Goal: Information Seeking & Learning: Compare options

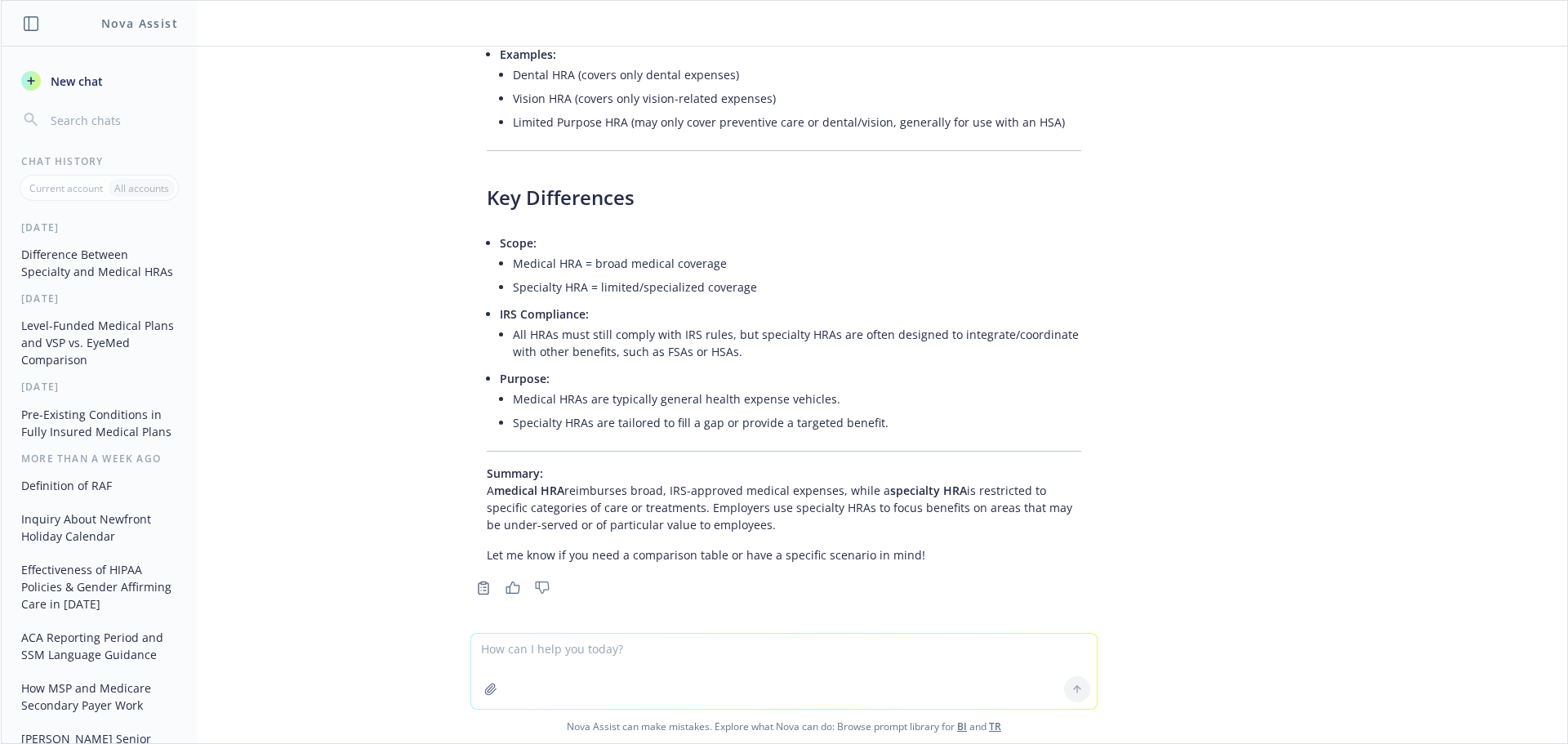
scroll to position [552, 0]
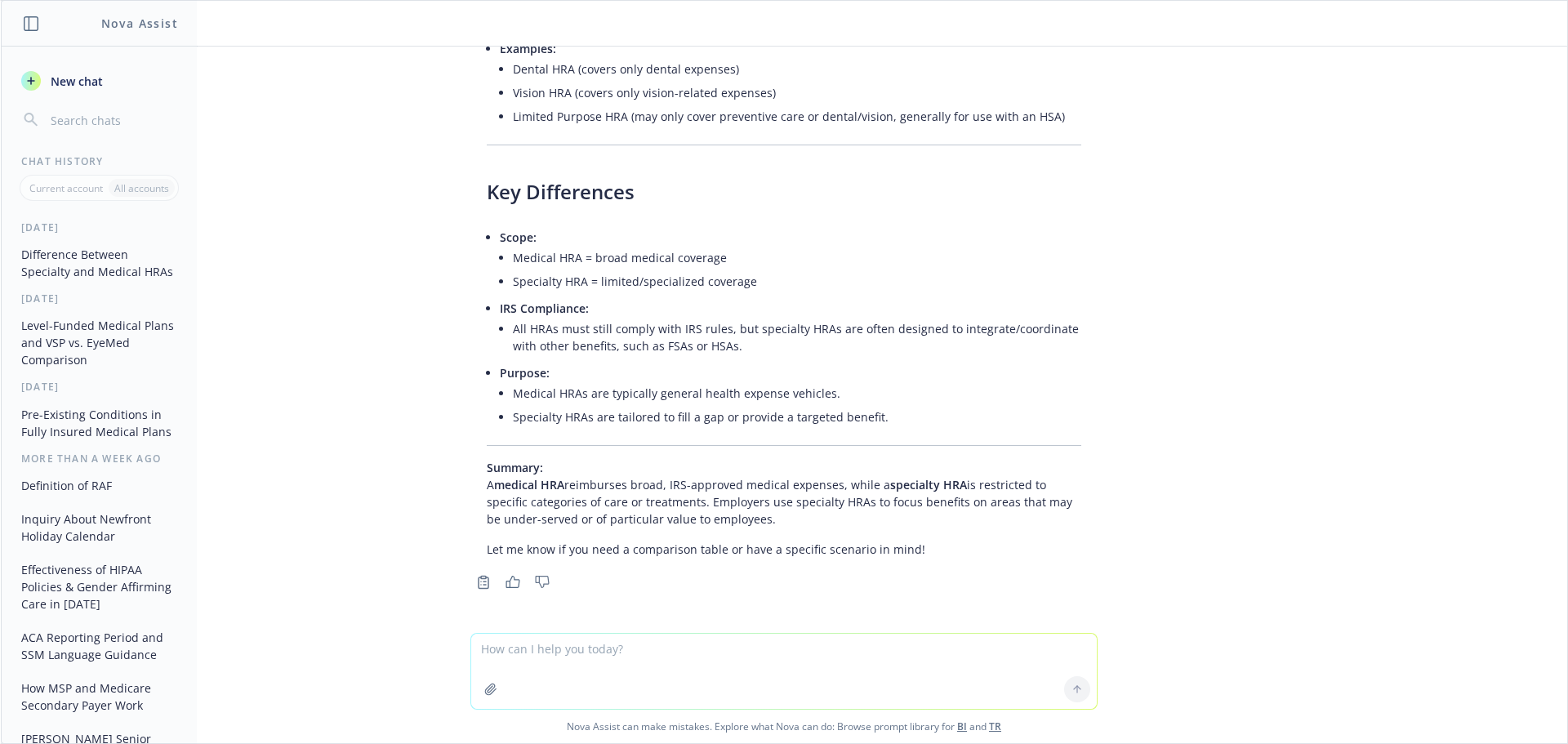
click at [490, 695] on icon "button" at bounding box center [490, 690] width 13 height 13
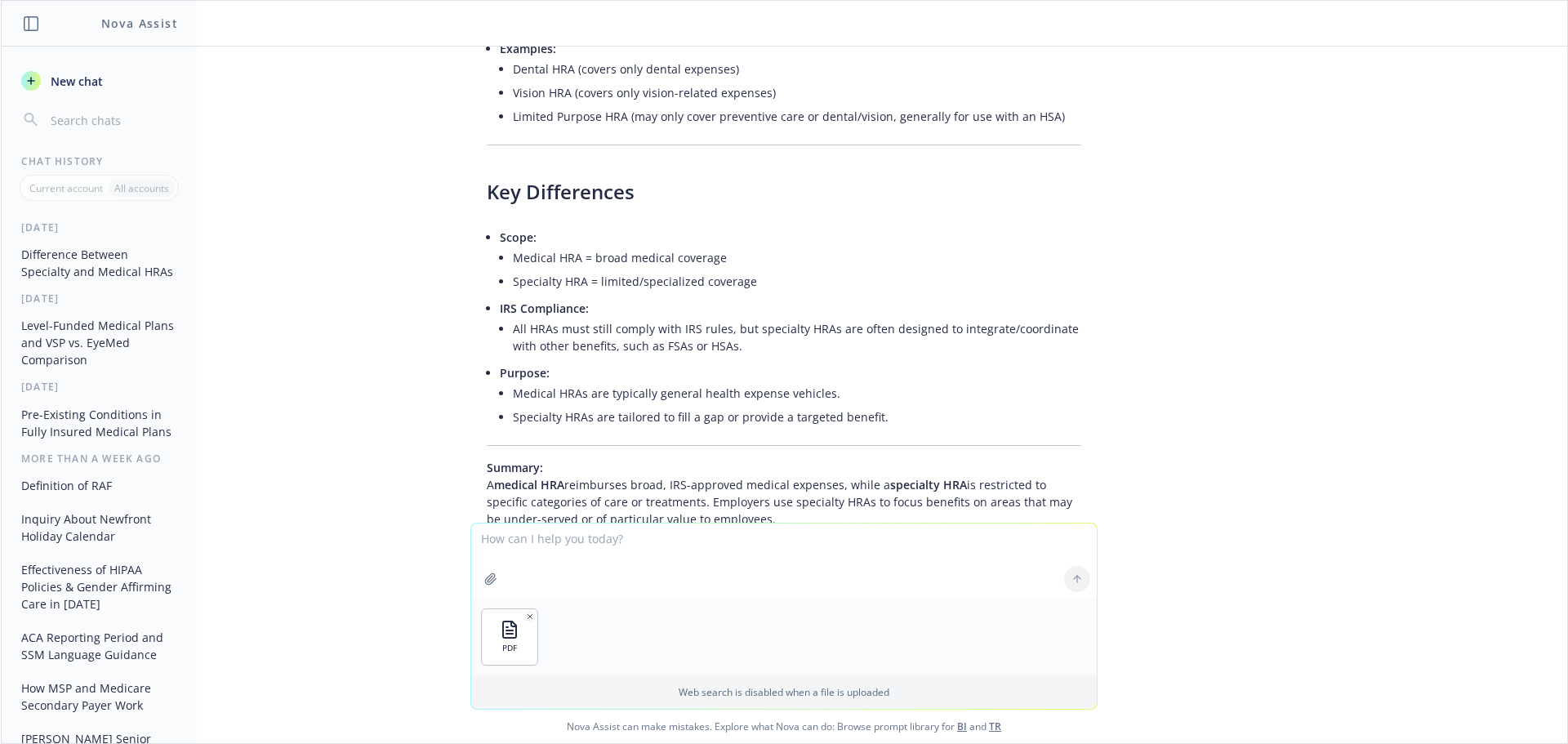
click at [487, 577] on icon "button" at bounding box center [490, 578] width 11 height 11
click at [485, 574] on icon "button" at bounding box center [490, 578] width 11 height 11
click at [538, 552] on textarea at bounding box center [784, 561] width 626 height 75
type textarea "What is the difference on these two plans?"
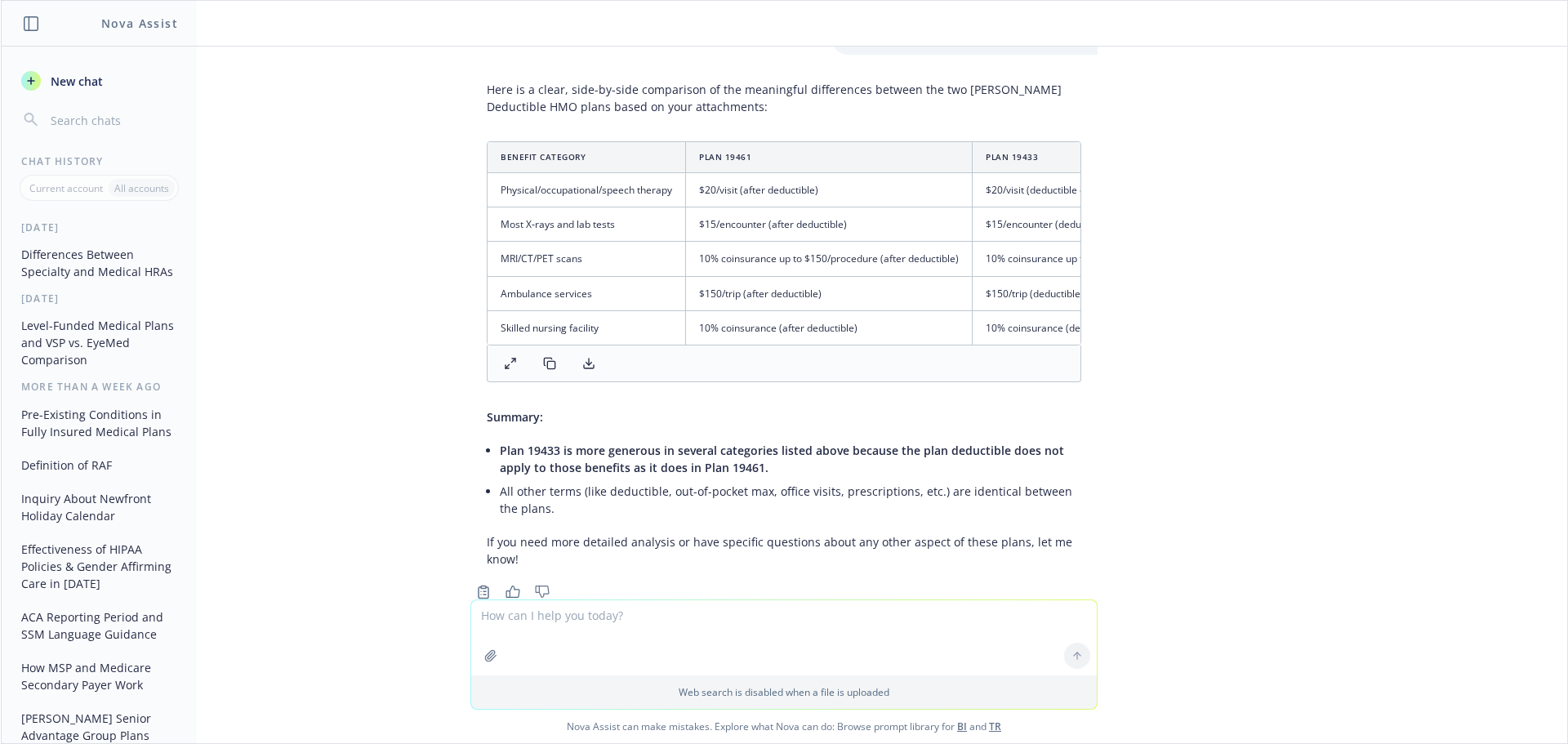
scroll to position [1162, 0]
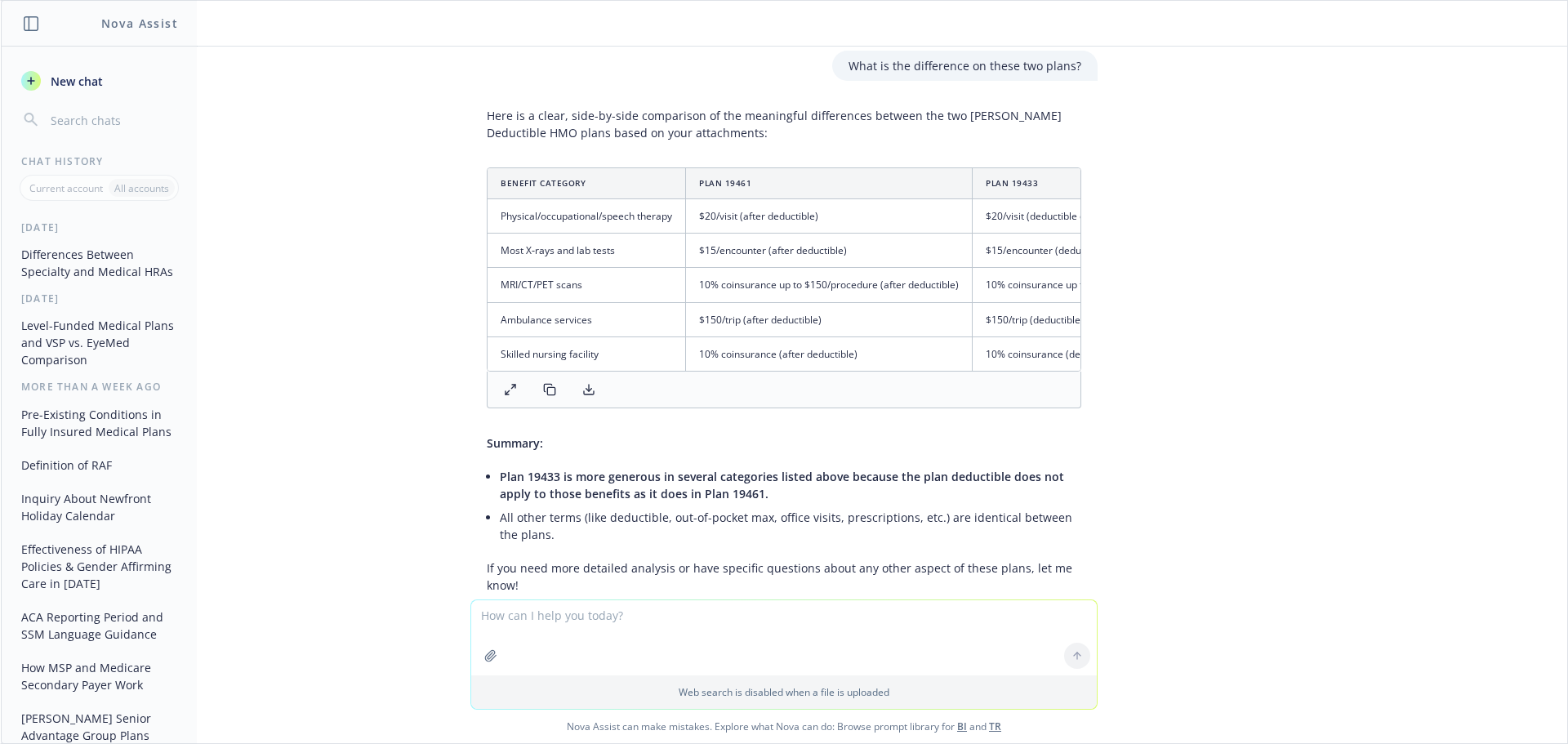
click at [853, 215] on td "$20/visit (after deductible)" at bounding box center [829, 216] width 287 height 35
click at [1063, 409] on div at bounding box center [784, 390] width 595 height 37
click at [504, 396] on icon at bounding box center [510, 390] width 13 height 13
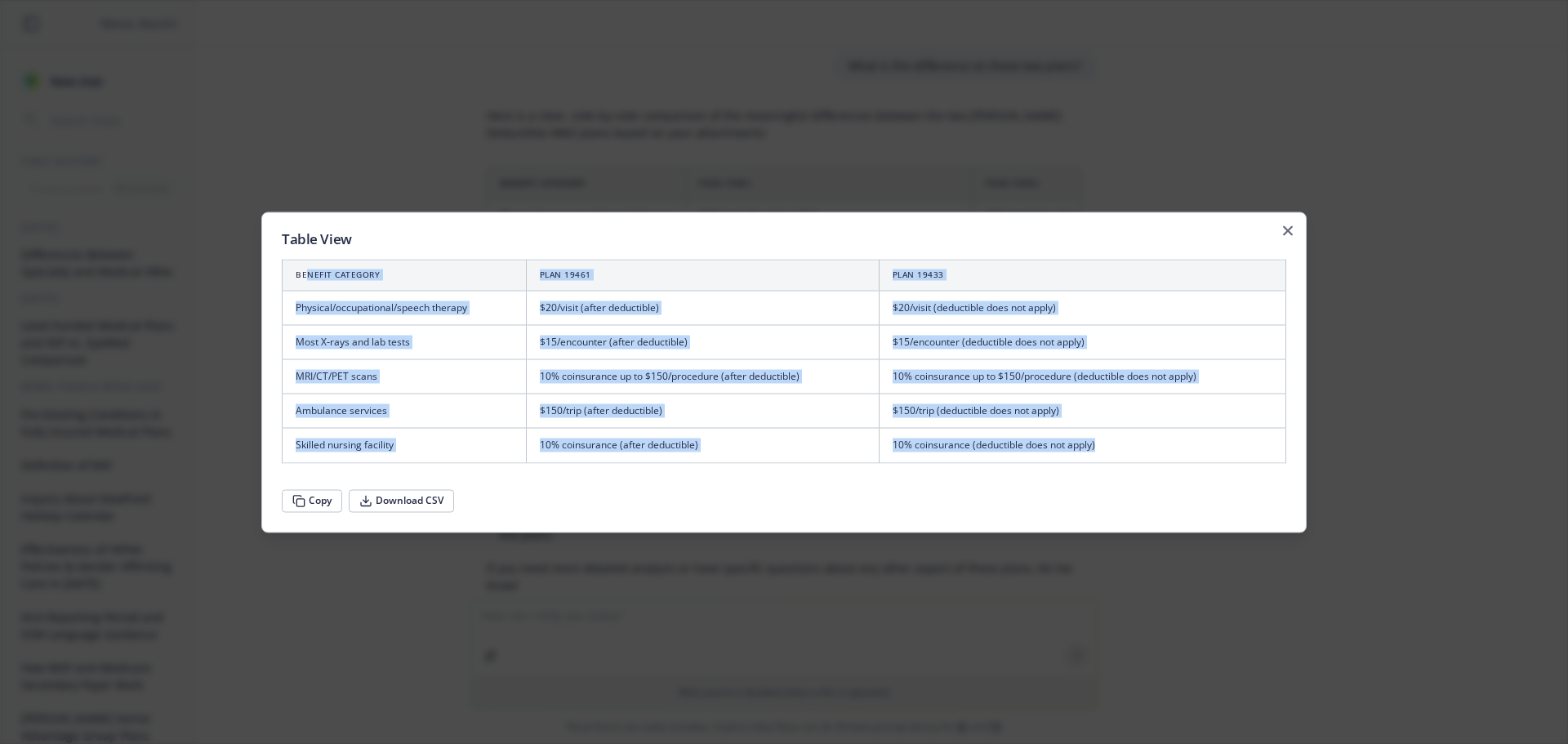
drag, startPoint x: 305, startPoint y: 278, endPoint x: 1136, endPoint y: 462, distance: 851.1
click at [1136, 462] on table "Benefit Category Plan 19461 Plan 19433 Physical/occupational/speech therapy $20…" at bounding box center [784, 361] width 1005 height 204
click at [467, 440] on td "Skilled nursing facility" at bounding box center [405, 445] width 244 height 35
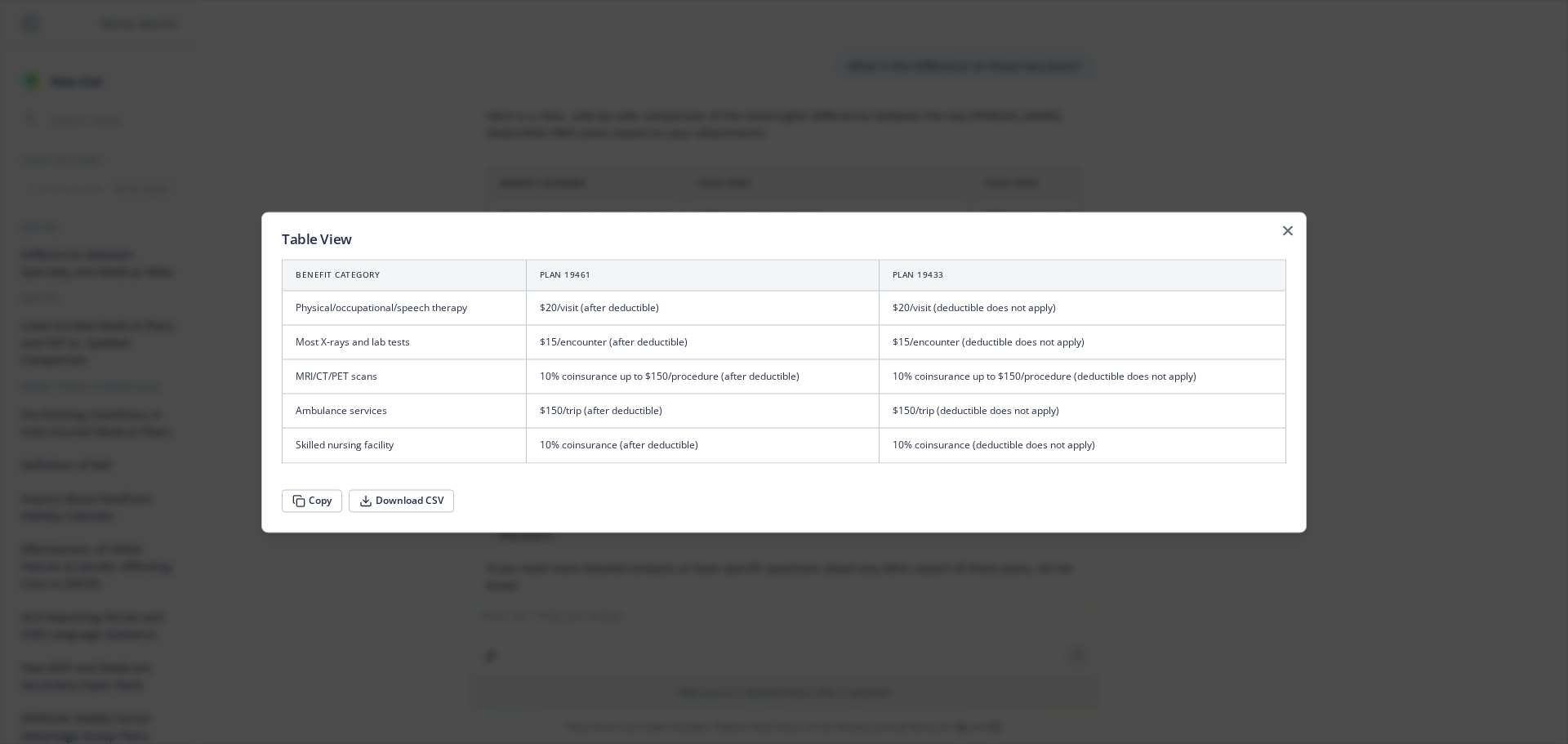
click at [329, 504] on button "Copy" at bounding box center [311, 500] width 60 height 23
click at [438, 494] on button "Download CSV" at bounding box center [401, 500] width 106 height 23
click at [1291, 228] on icon "button" at bounding box center [1288, 230] width 10 height 10
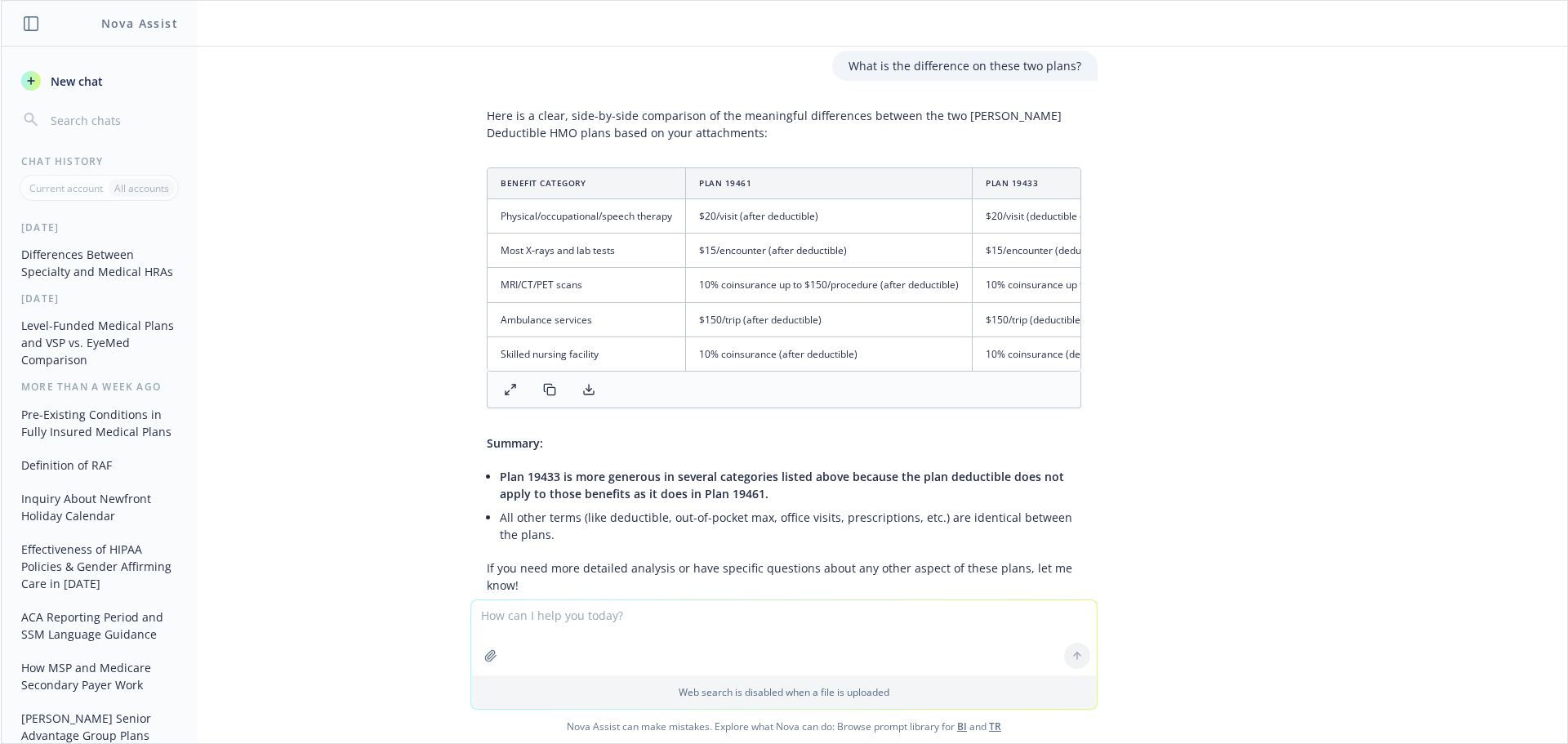
scroll to position [1244, 0]
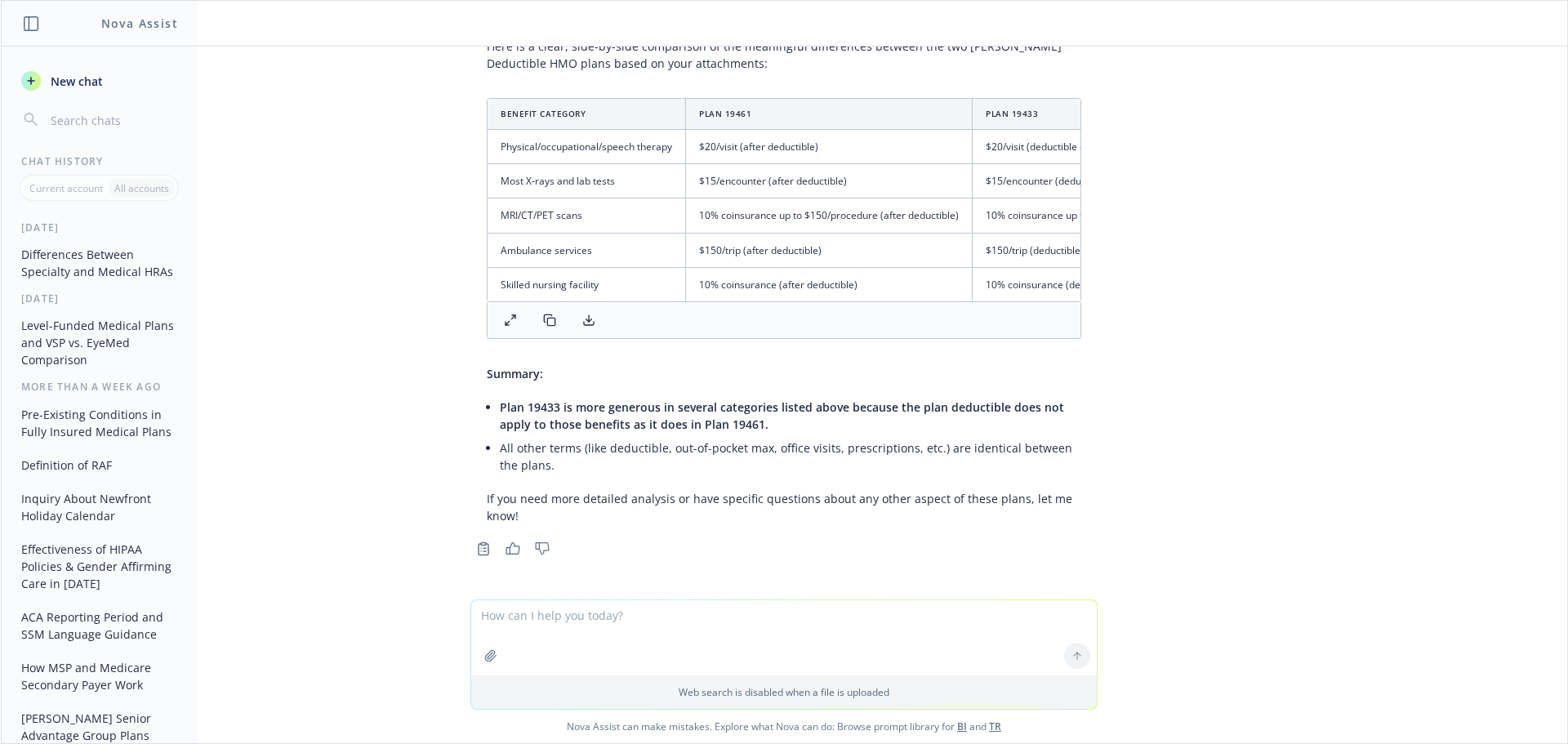
click at [547, 472] on li "All other terms (like deductible, out-of-pocket max, office visits, prescriptio…" at bounding box center [790, 456] width 581 height 40
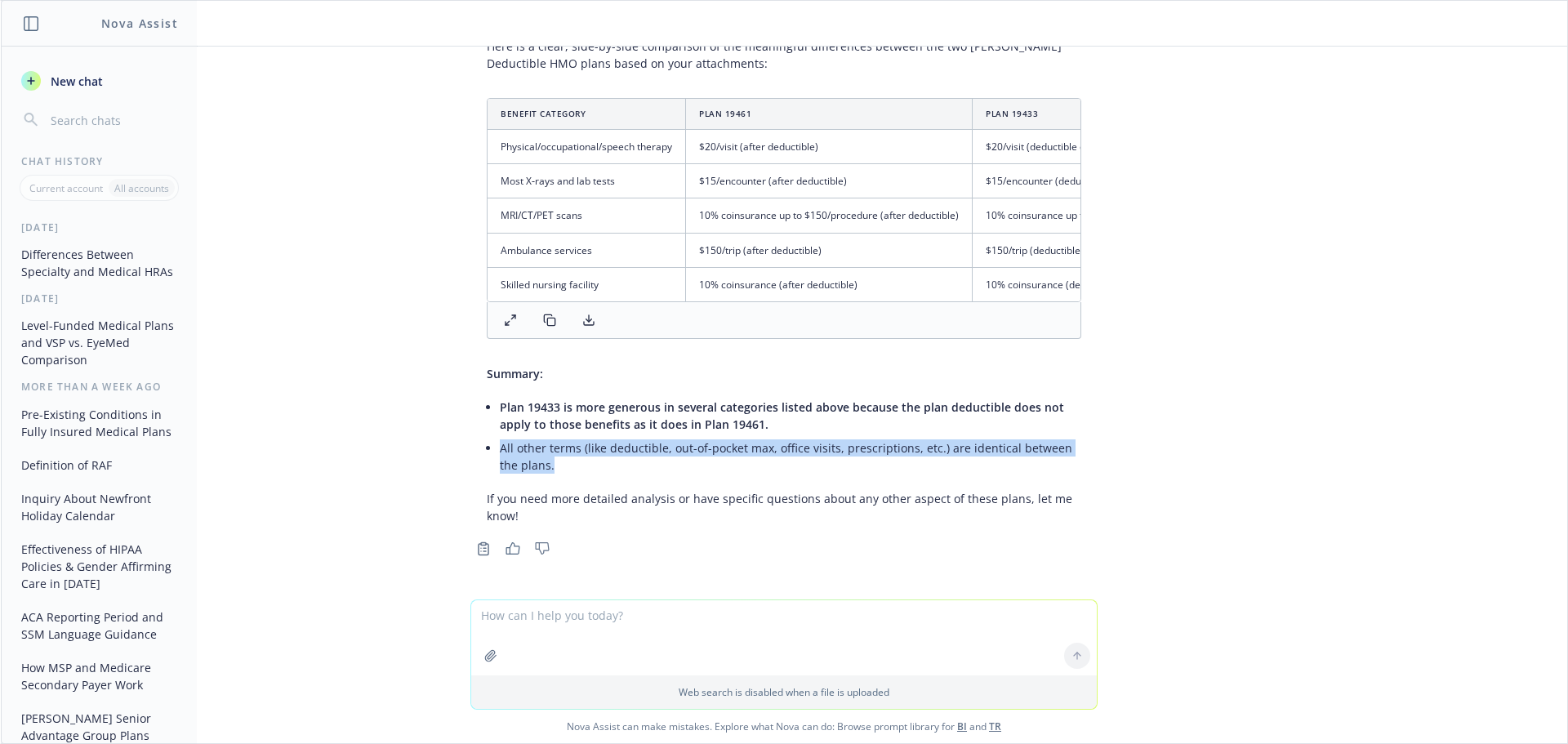
drag, startPoint x: 535, startPoint y: 465, endPoint x: 490, endPoint y: 446, distance: 48.8
click at [500, 446] on li "All other terms (like deductible, out-of-pocket max, office visits, prescriptio…" at bounding box center [790, 456] width 581 height 40
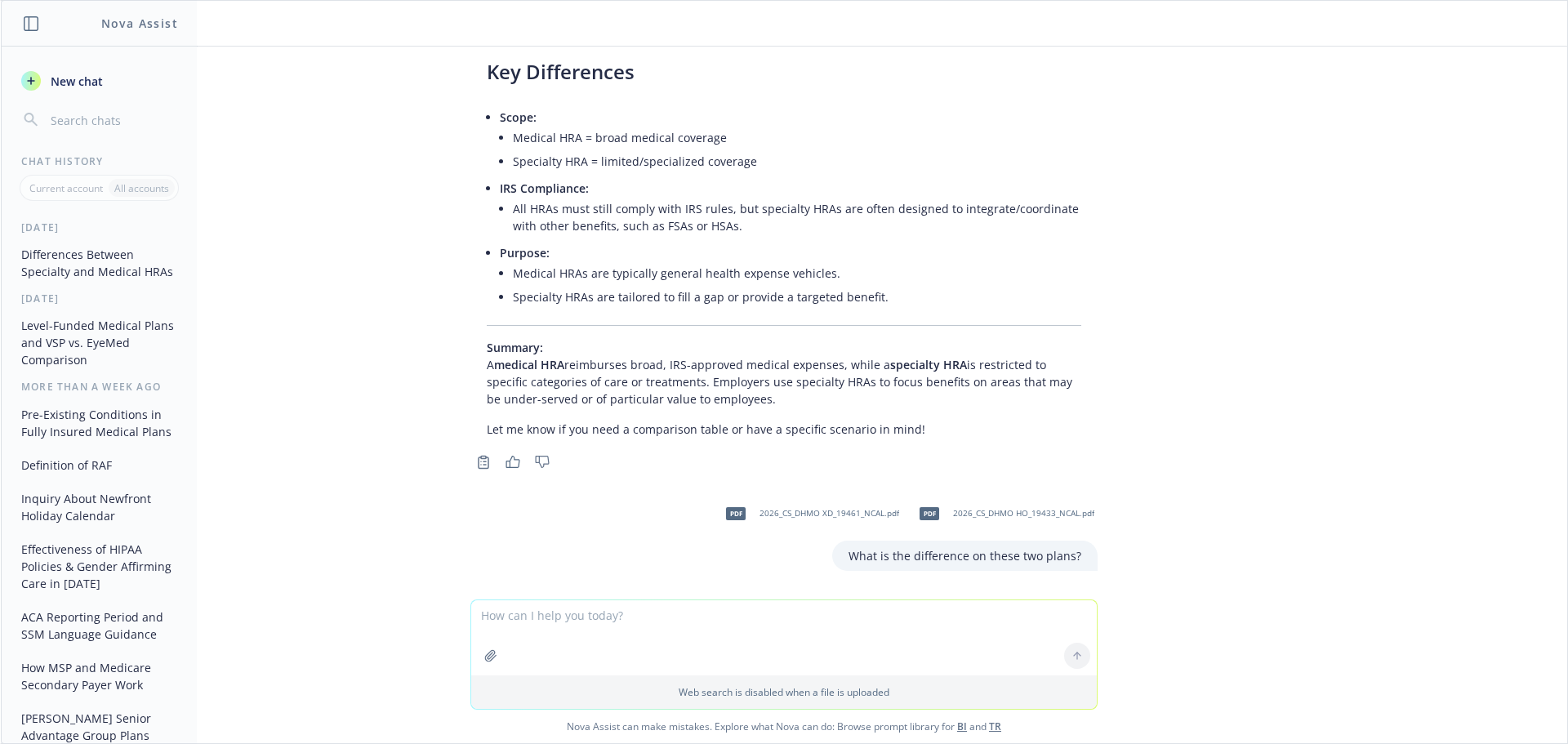
scroll to position [590, 0]
